Goal: Task Accomplishment & Management: Manage account settings

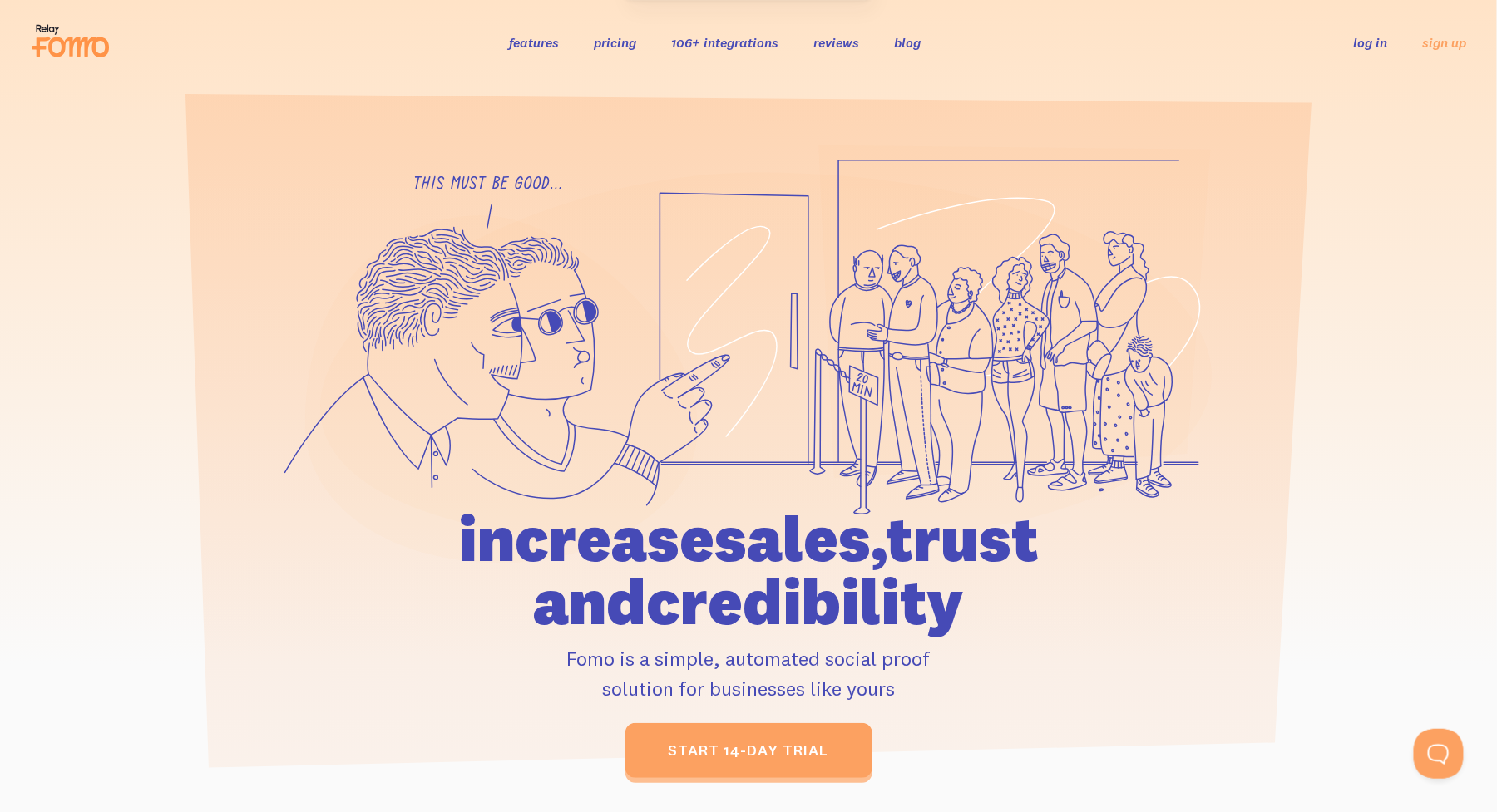
click at [1367, 46] on link "log in" at bounding box center [1371, 42] width 34 height 16
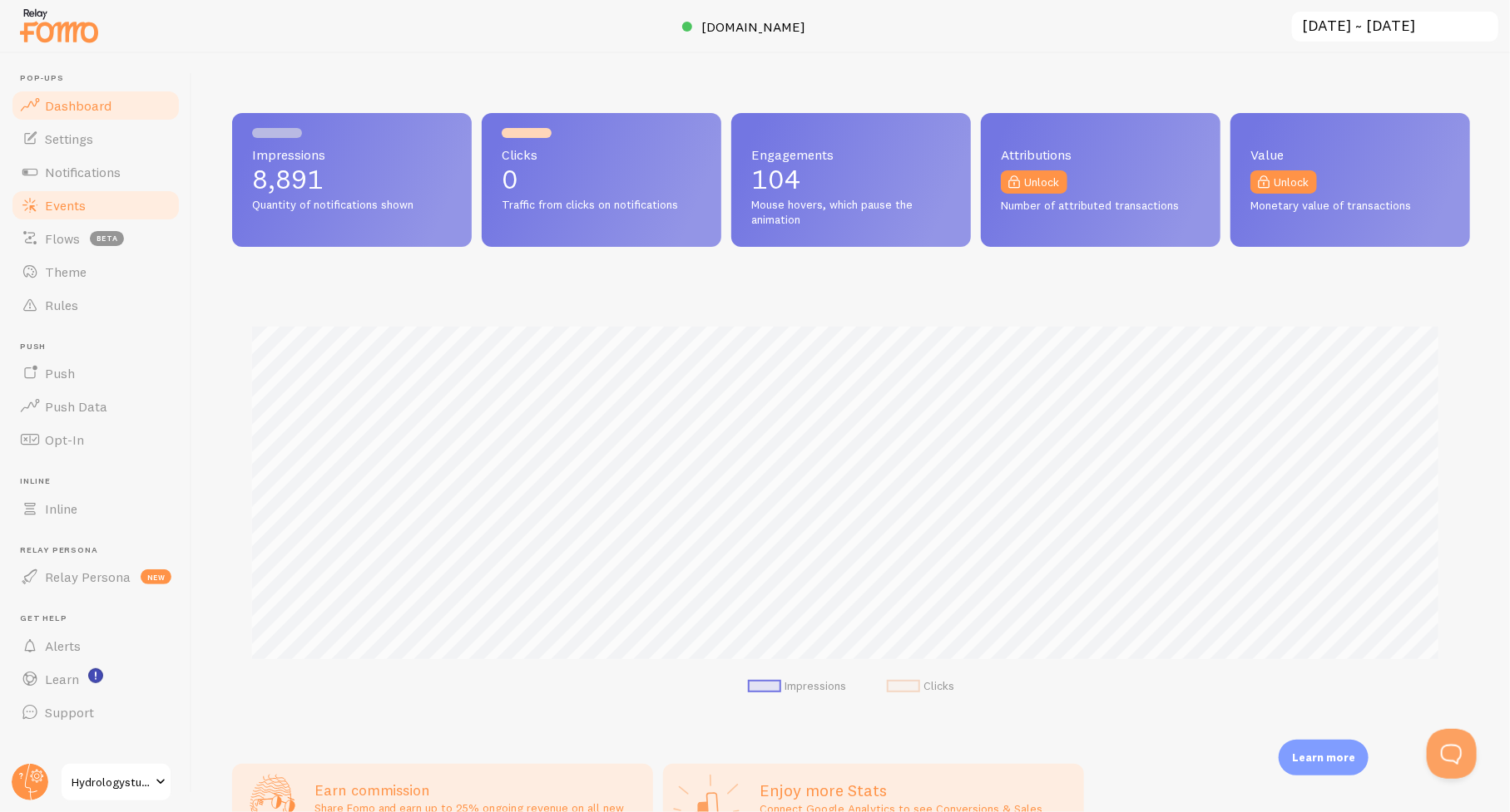
click at [61, 206] on span "Events" at bounding box center [65, 205] width 41 height 16
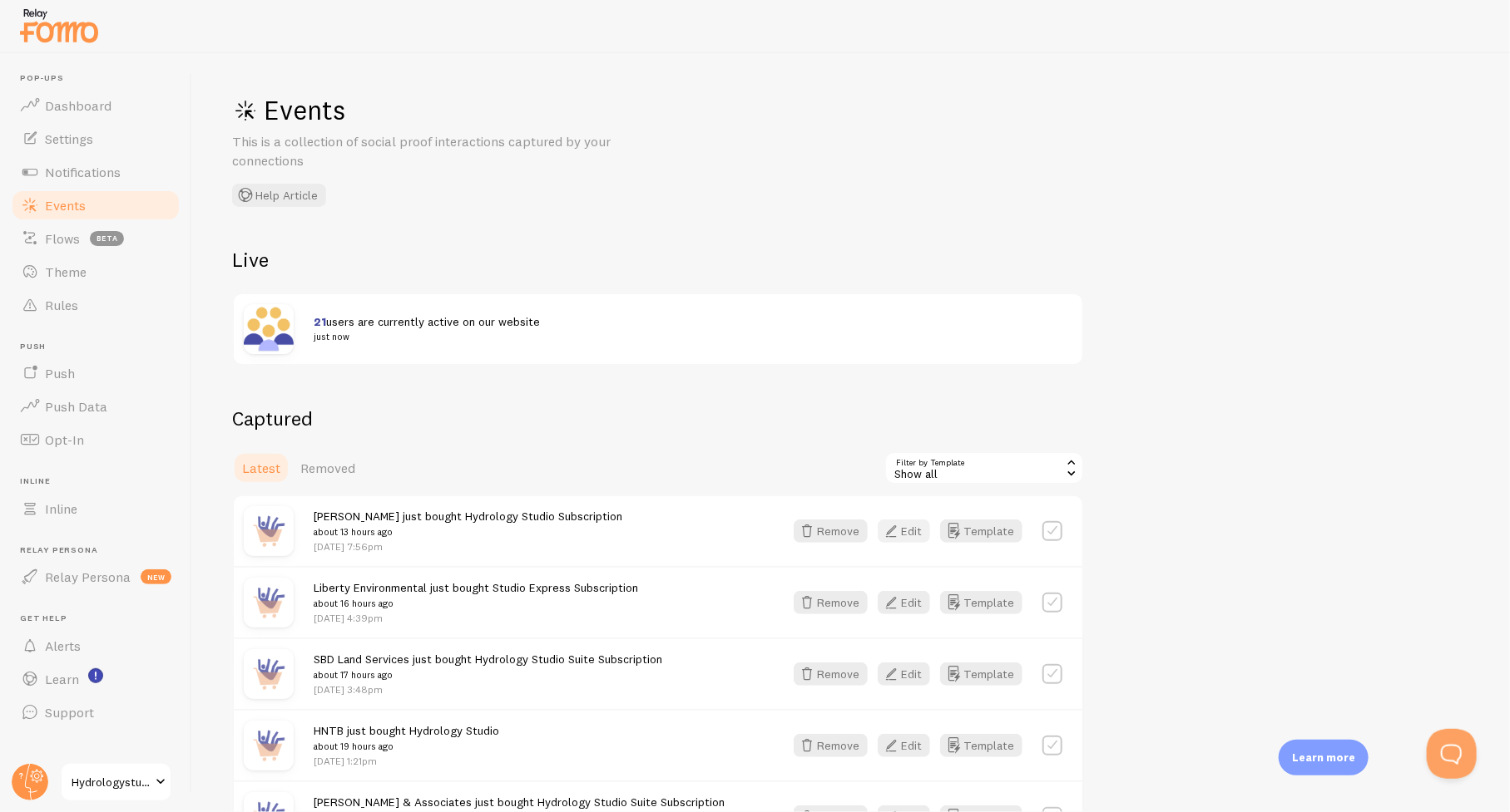
click at [909, 529] on button "Edit" at bounding box center [904, 531] width 52 height 23
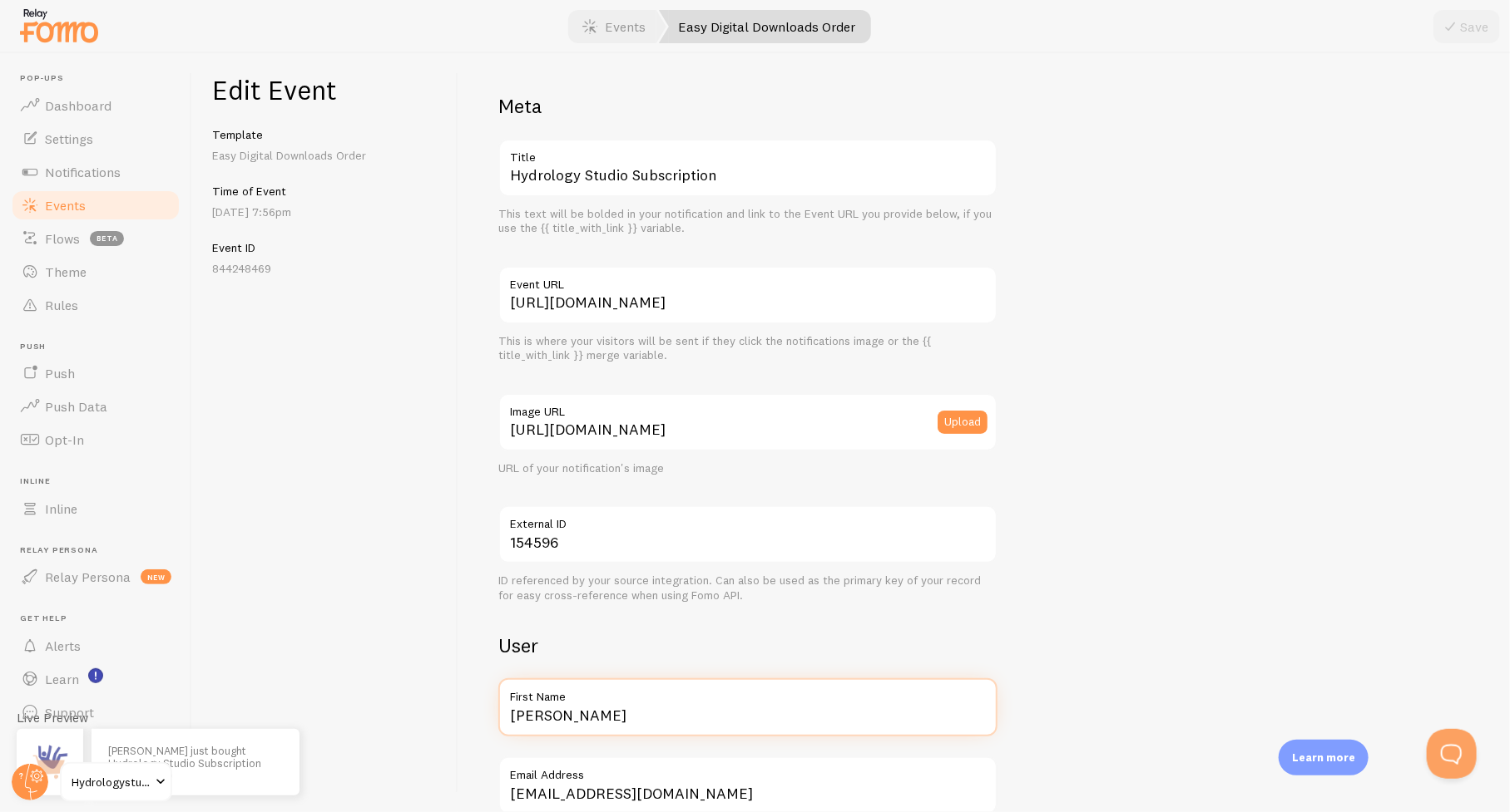
click at [595, 714] on input "Dave" at bounding box center [747, 707] width 499 height 58
type input "Dave in Pennsylvania"
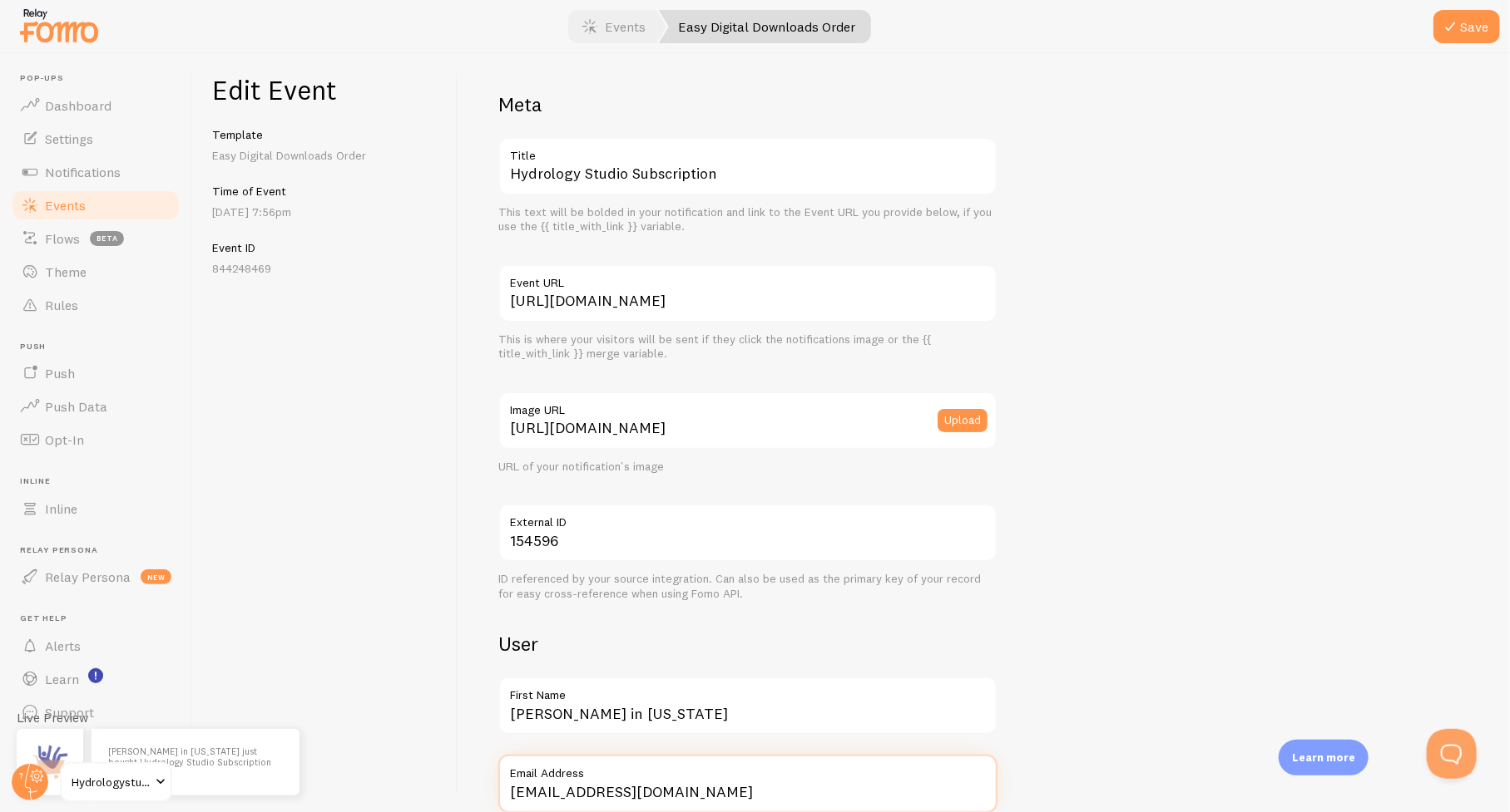
scroll to position [3, 0]
click at [1461, 24] on button "Save" at bounding box center [1467, 26] width 67 height 33
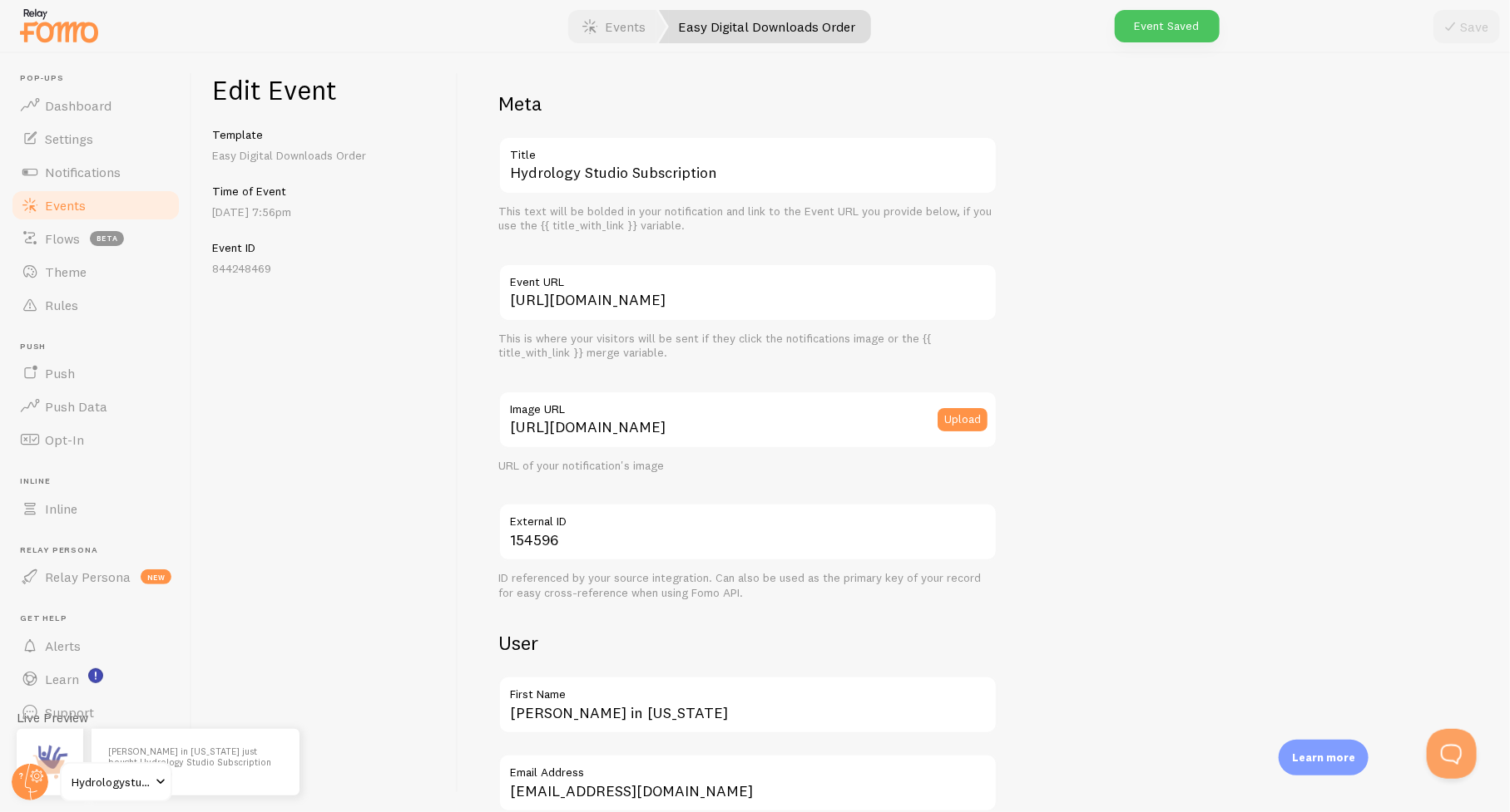
click at [61, 203] on span "Events" at bounding box center [65, 205] width 41 height 16
